Goal: Information Seeking & Learning: Learn about a topic

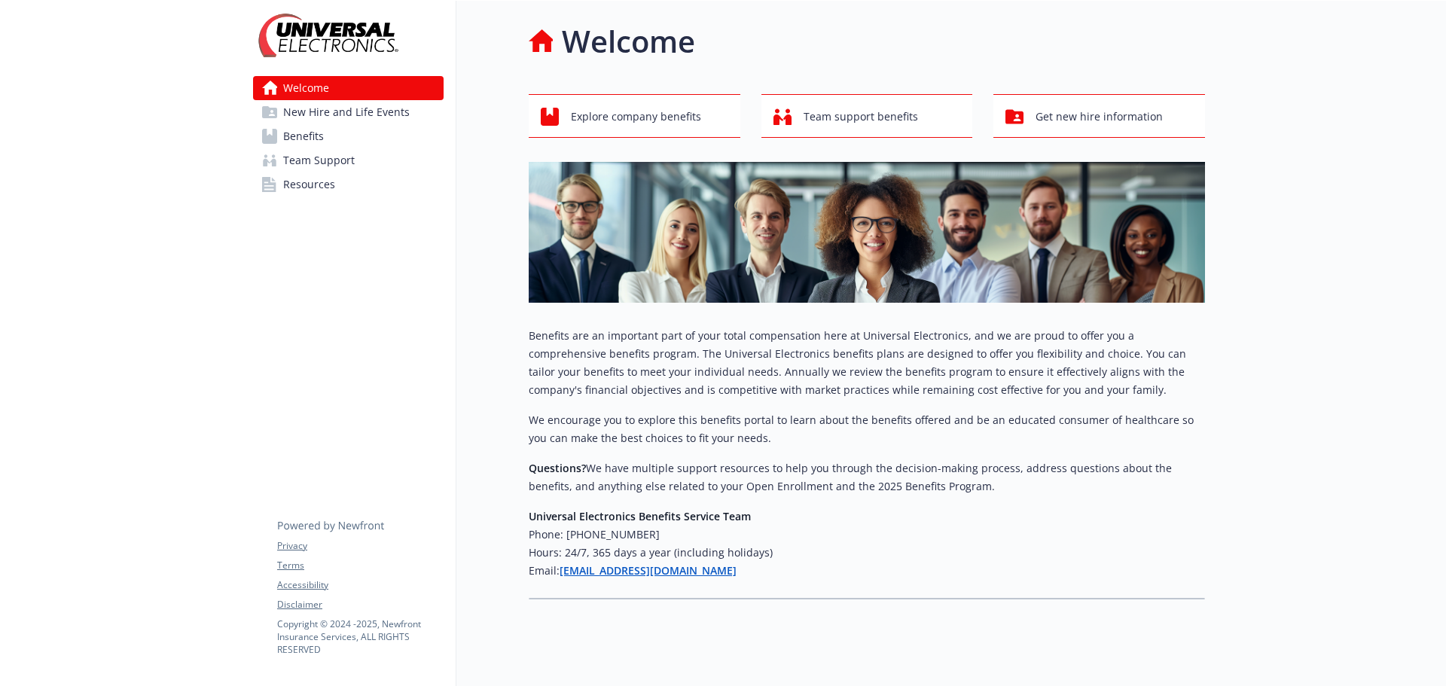
click at [328, 109] on span "New Hire and Life Events" at bounding box center [346, 112] width 127 height 24
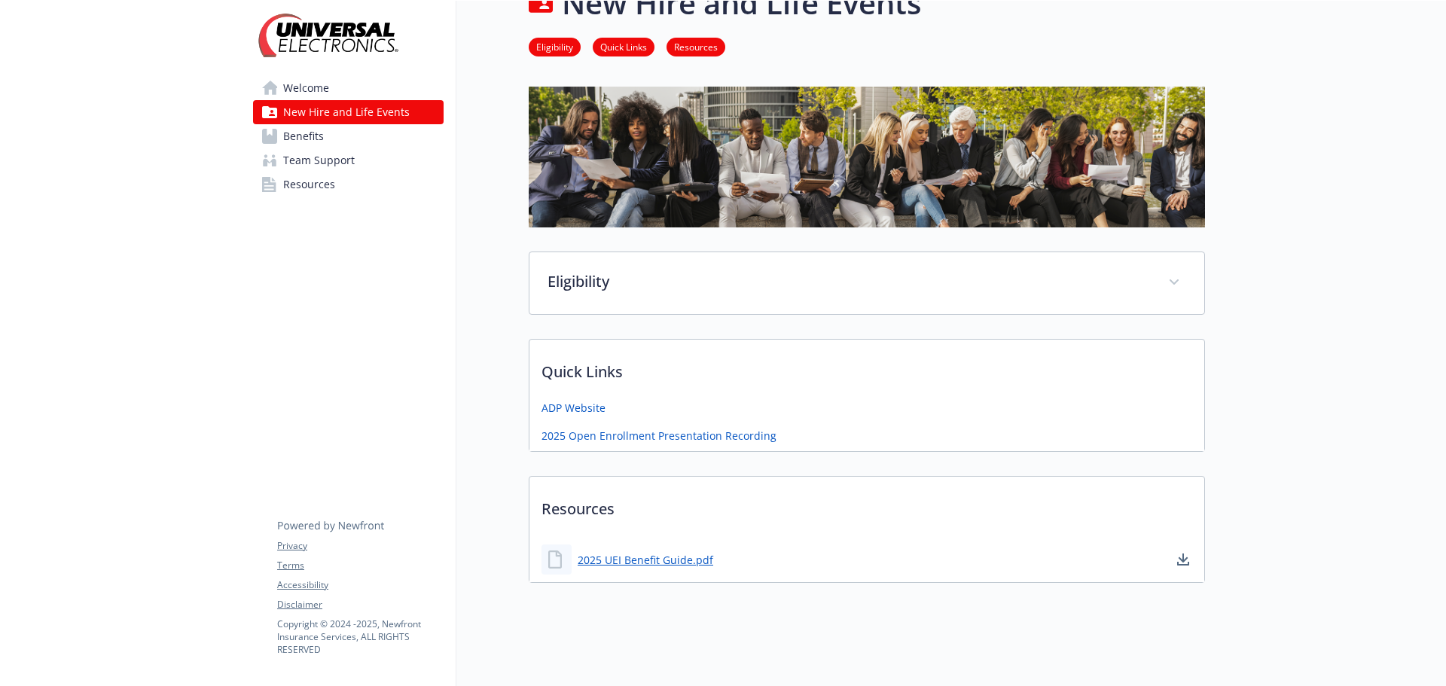
scroll to position [55, 0]
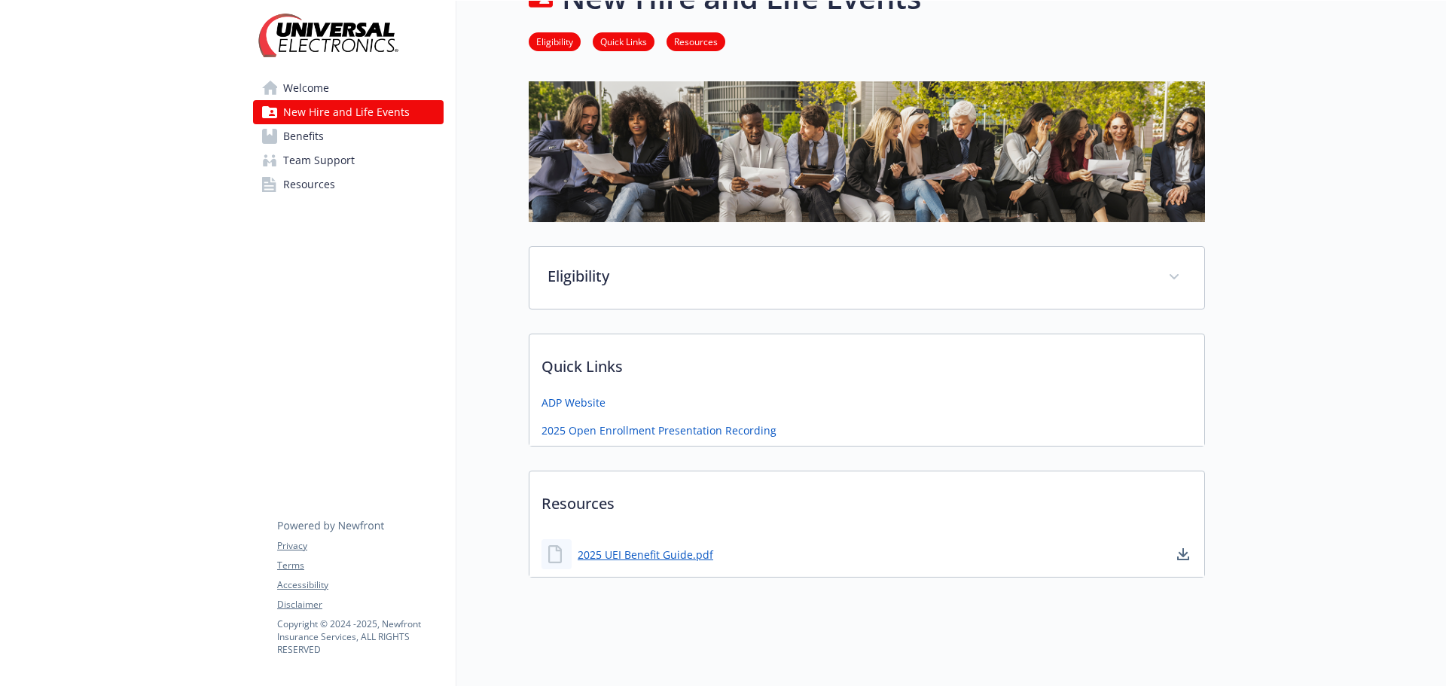
click at [308, 136] on span "Benefits" at bounding box center [303, 136] width 41 height 24
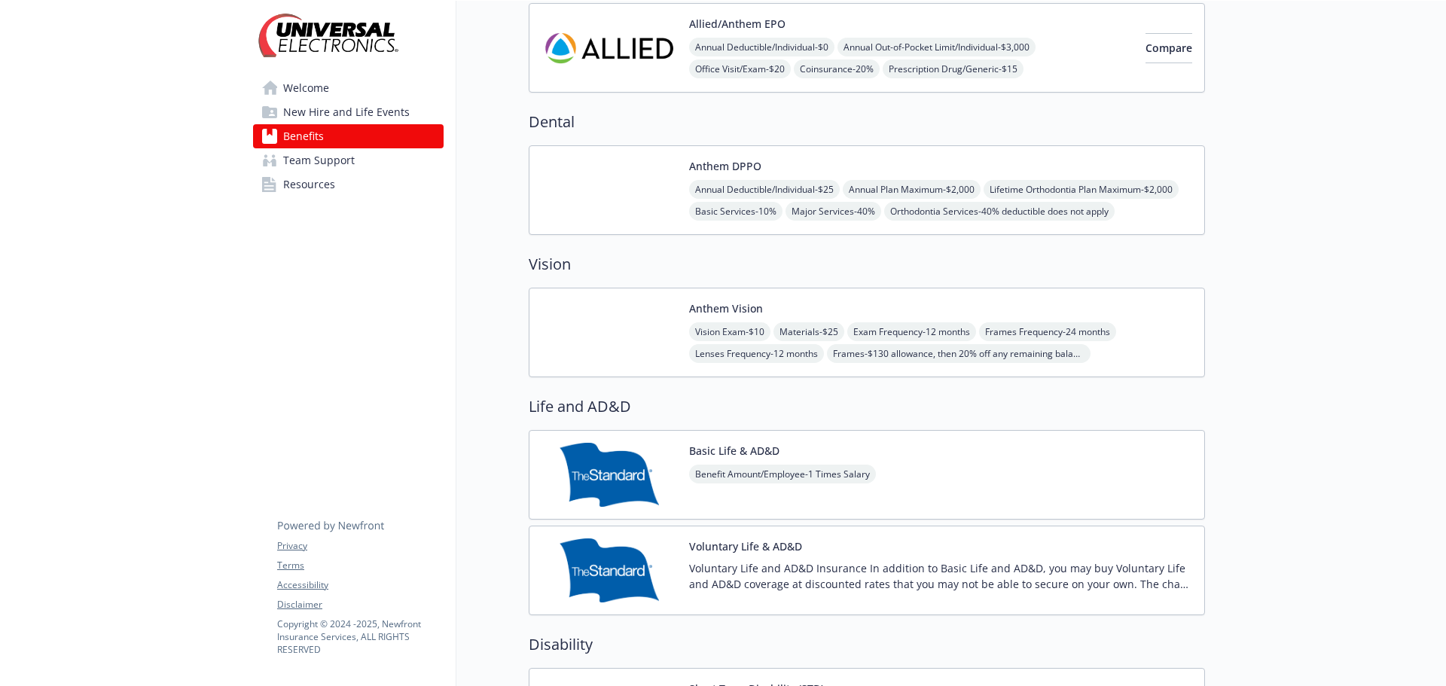
scroll to position [328, 0]
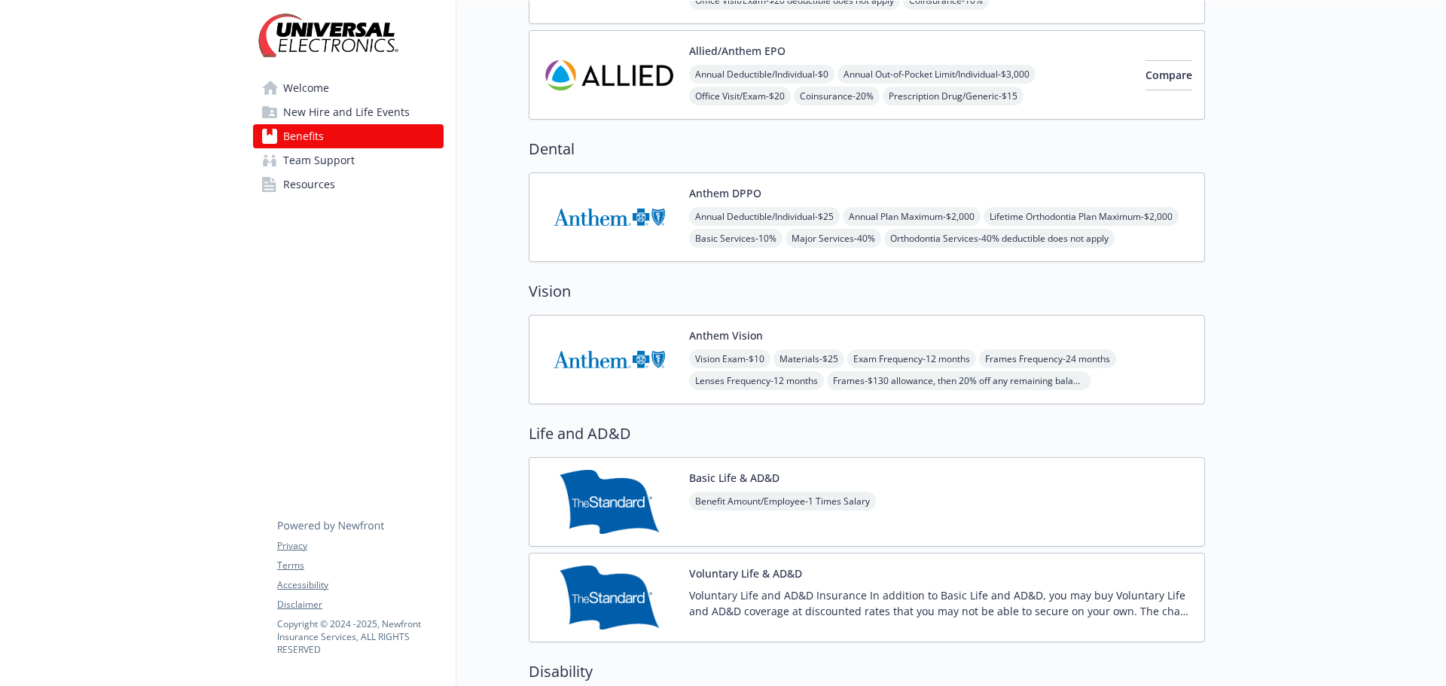
click at [326, 162] on span "Team Support" at bounding box center [319, 160] width 72 height 24
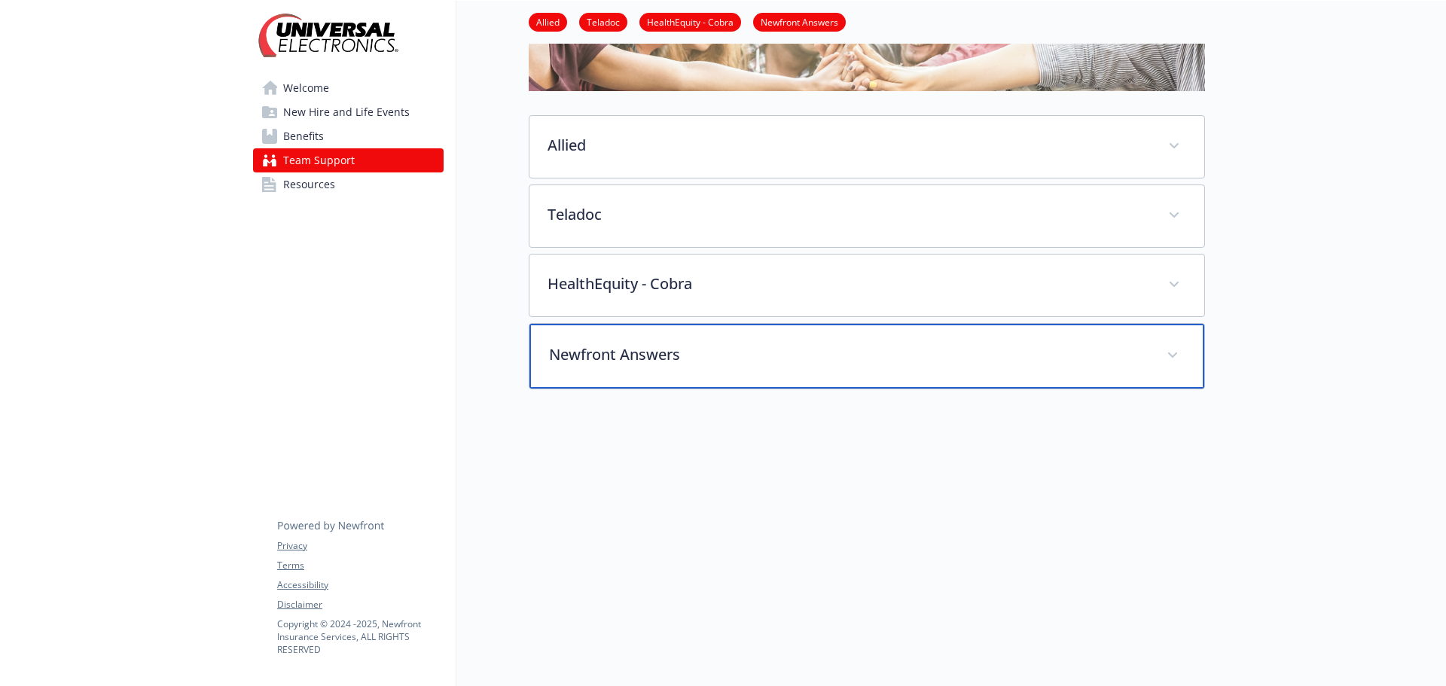
scroll to position [186, 0]
click at [671, 350] on p "Newfront Answers" at bounding box center [849, 354] width 600 height 23
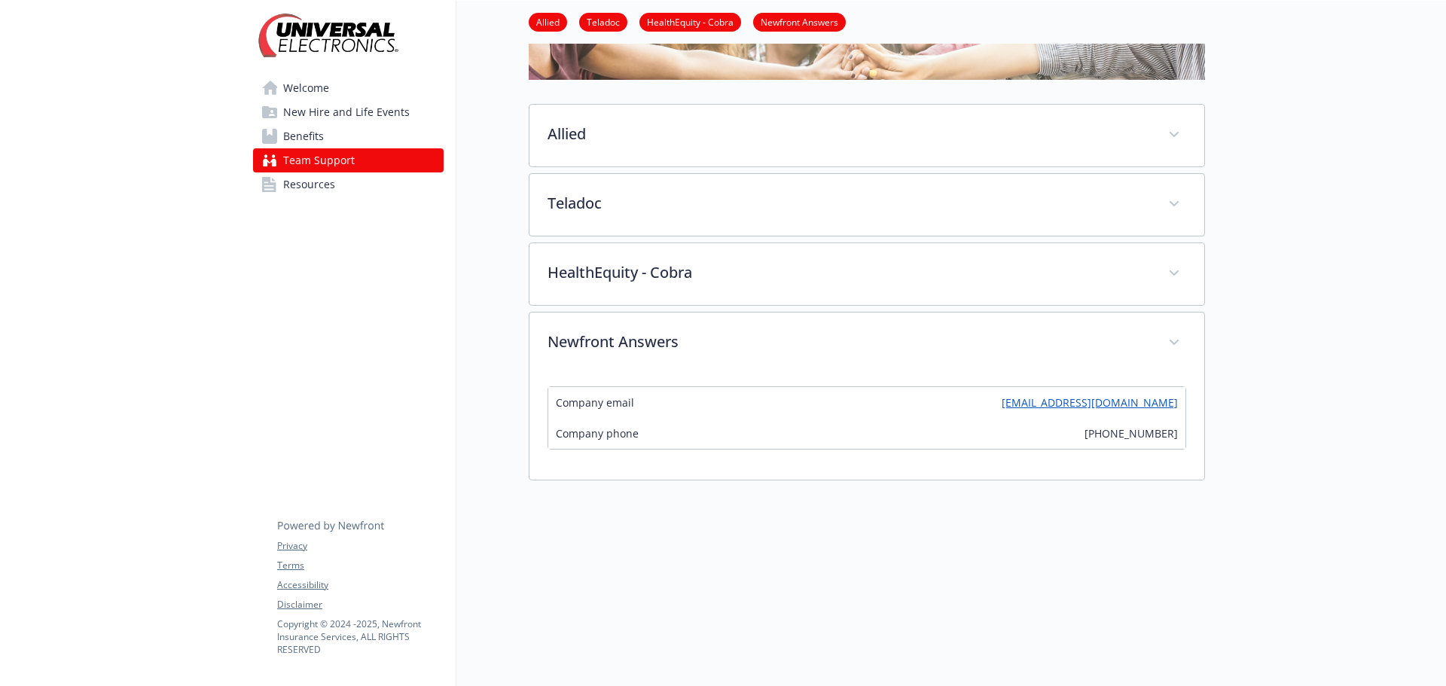
click at [314, 185] on span "Resources" at bounding box center [309, 184] width 52 height 24
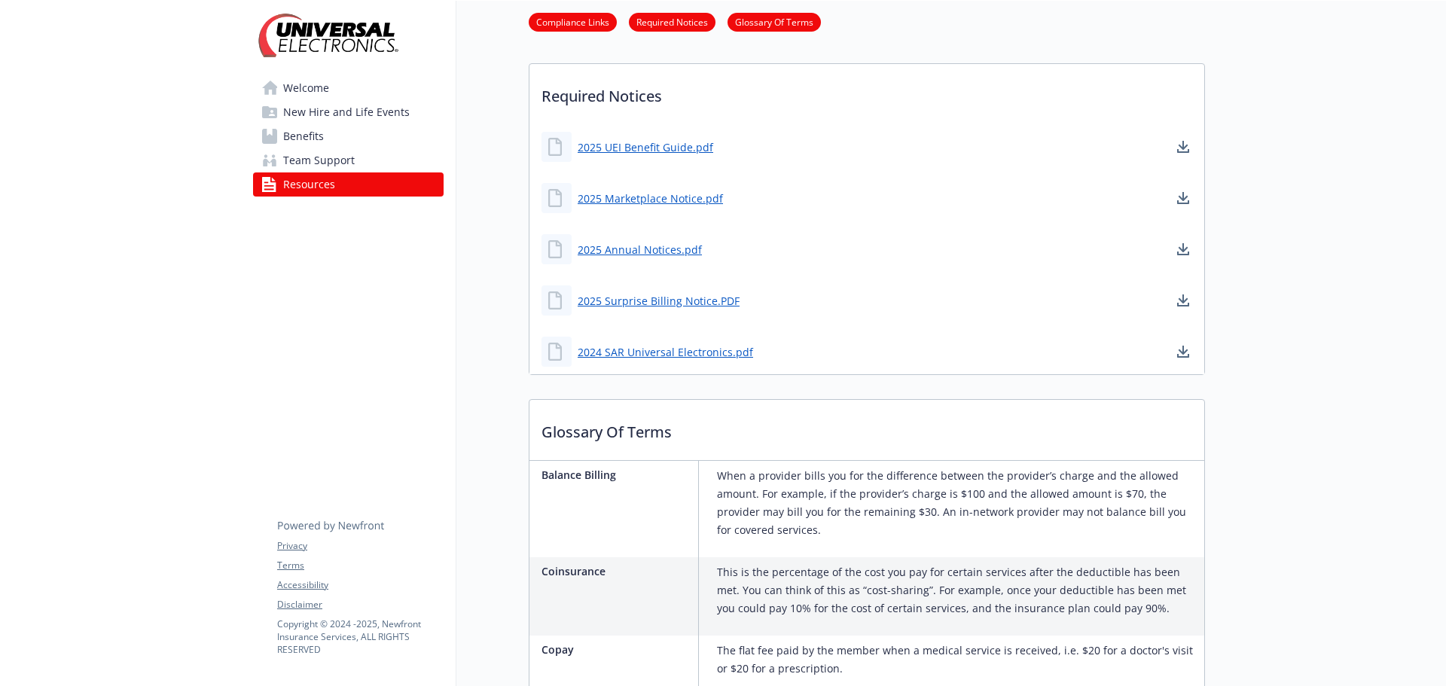
scroll to position [452, 0]
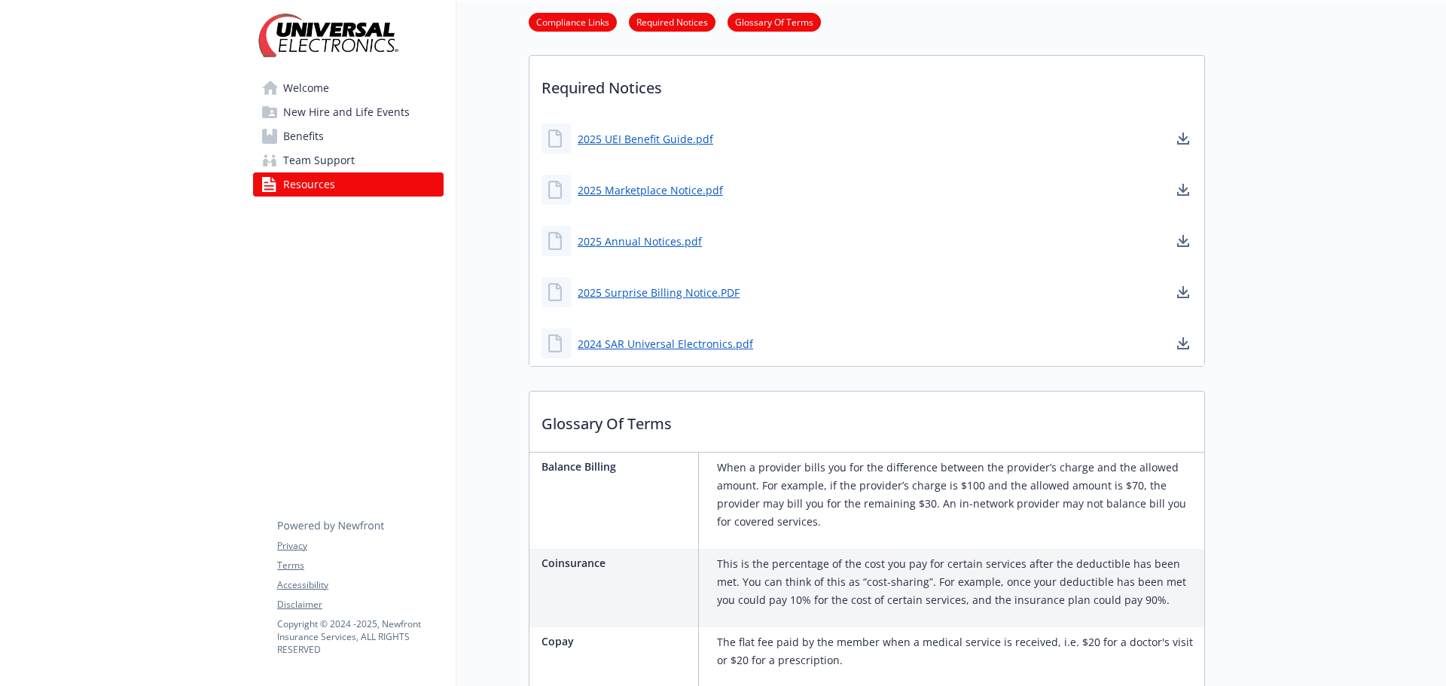
click at [306, 86] on span "Welcome" at bounding box center [306, 88] width 46 height 24
